Goal: Book appointment/travel/reservation

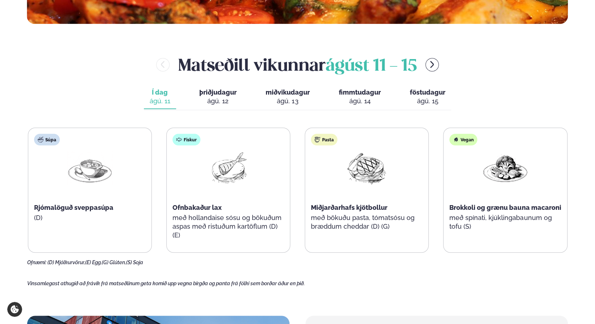
scroll to position [326, 0]
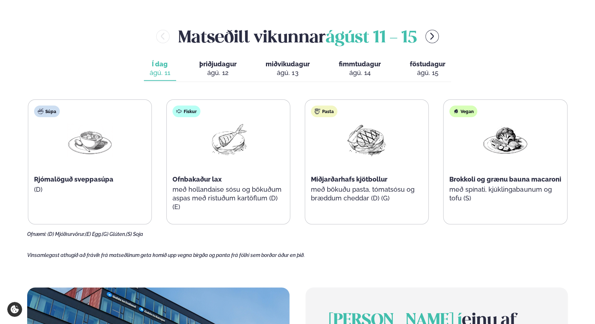
click at [234, 68] on div "ágú. 12" at bounding box center [217, 72] width 37 height 9
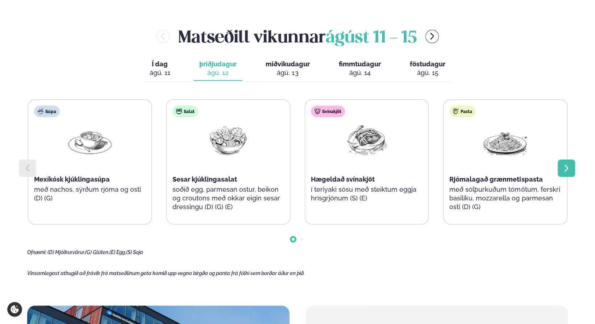
click at [563, 169] on icon at bounding box center [566, 168] width 9 height 9
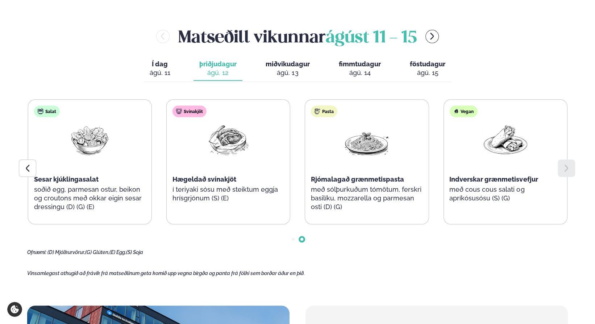
click at [278, 69] on div "ágú. 13" at bounding box center [287, 72] width 44 height 9
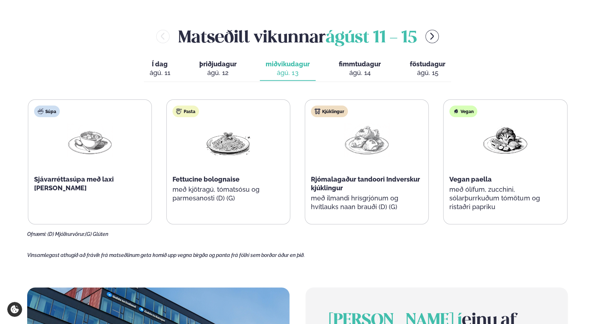
click at [340, 64] on span "fimmtudagur" at bounding box center [360, 64] width 42 height 8
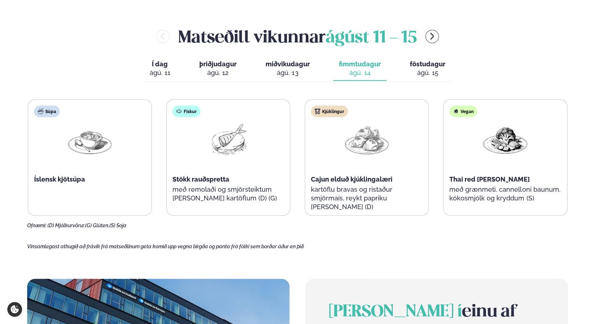
click at [418, 61] on span "föstudagur" at bounding box center [426, 64] width 35 height 8
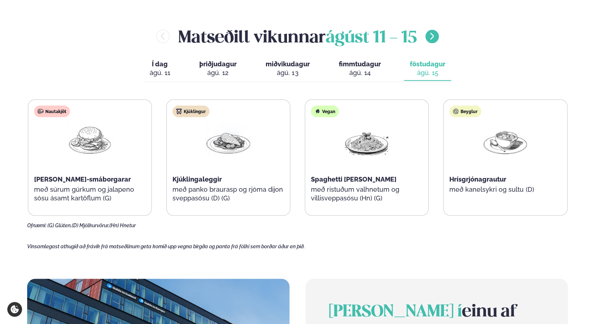
click at [431, 37] on icon "menu-btn-right" at bounding box center [431, 36] width 9 height 9
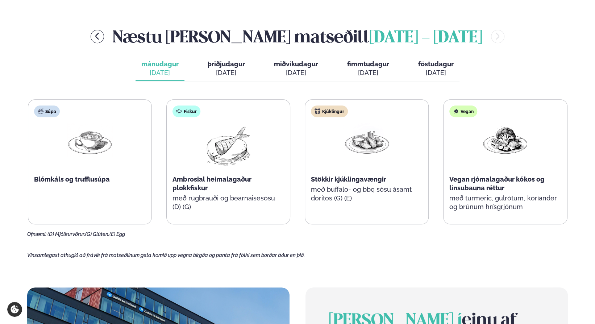
click at [220, 73] on div "[DATE]" at bounding box center [225, 72] width 37 height 9
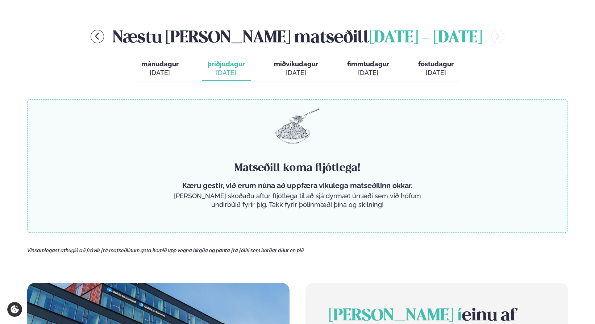
click at [285, 67] on span "miðvikudagur" at bounding box center [296, 64] width 44 height 8
click at [210, 72] on div "[DATE]" at bounding box center [225, 72] width 37 height 9
click at [170, 67] on span "mánudagur" at bounding box center [159, 64] width 37 height 8
